Goal: Task Accomplishment & Management: Manage account settings

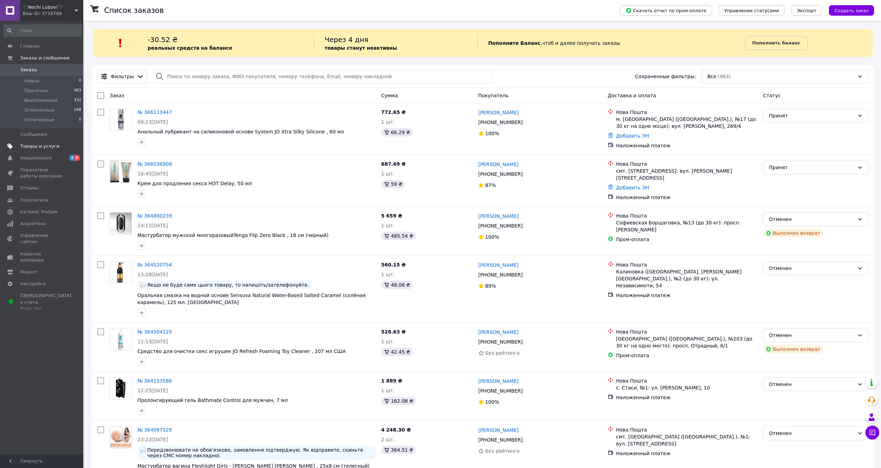
click at [23, 151] on link "Товары и услуги" at bounding box center [42, 146] width 85 height 12
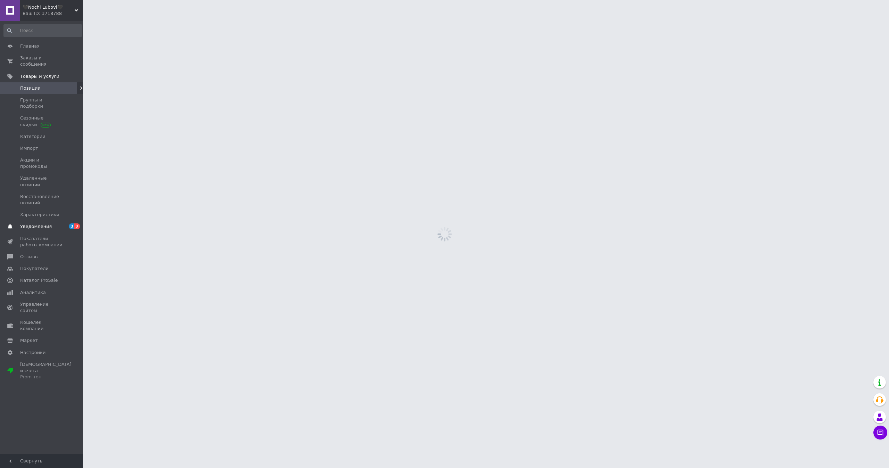
click at [31, 223] on span "Уведомления" at bounding box center [36, 226] width 32 height 6
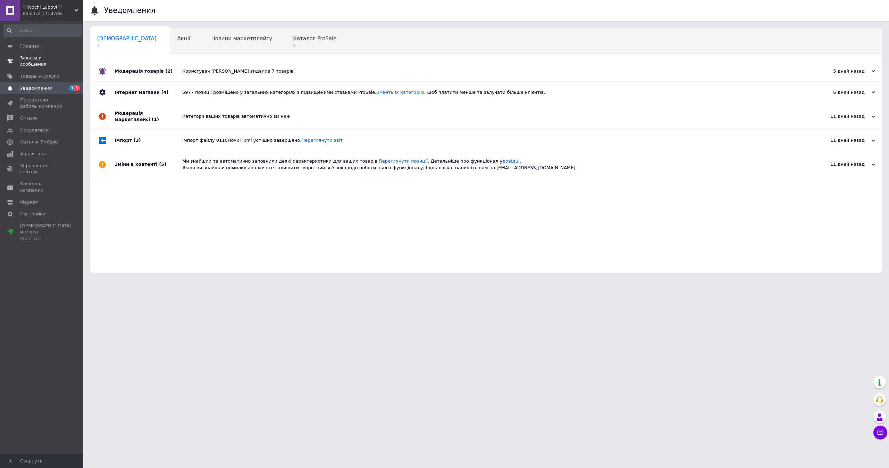
click at [62, 54] on link "Заказы и сообщения 0 0" at bounding box center [42, 61] width 85 height 18
